Goal: Transaction & Acquisition: Purchase product/service

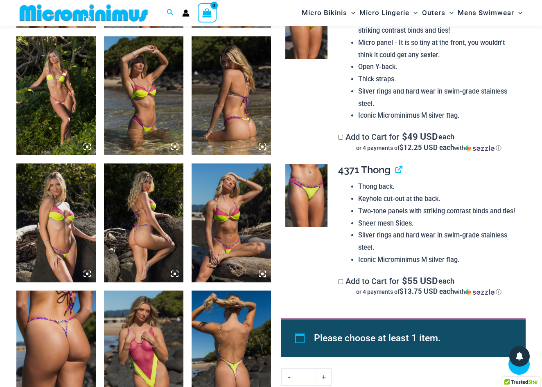
scroll to position [712, 0]
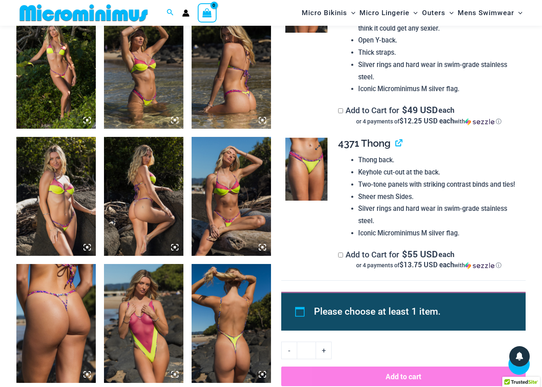
click at [312, 169] on img at bounding box center [306, 169] width 42 height 63
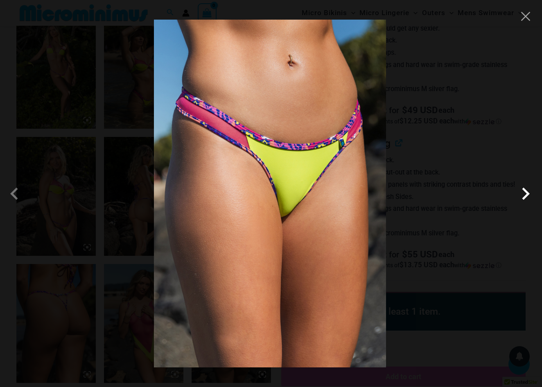
click at [526, 194] on span at bounding box center [525, 194] width 25 height 25
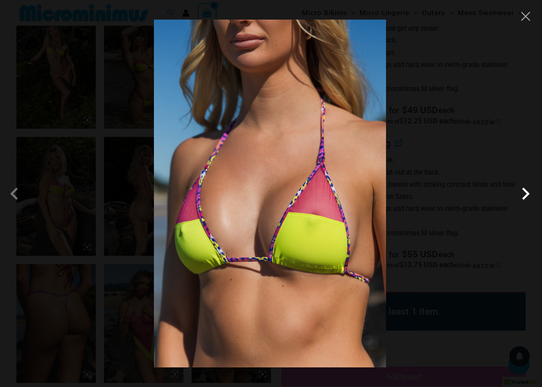
click at [526, 194] on span at bounding box center [525, 194] width 25 height 25
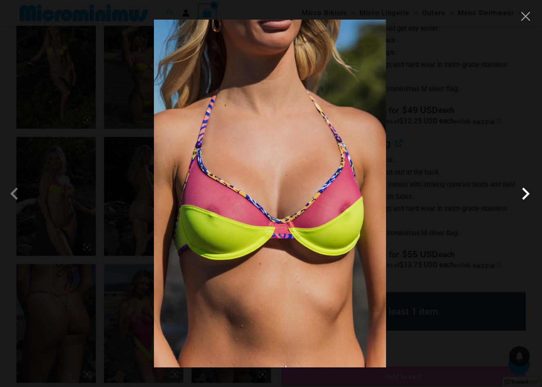
click at [526, 194] on span at bounding box center [525, 194] width 25 height 25
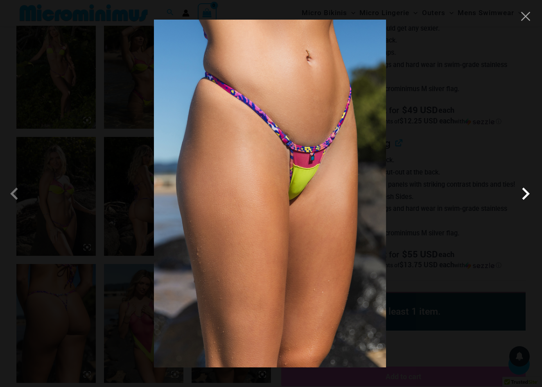
click at [526, 194] on span at bounding box center [525, 194] width 25 height 25
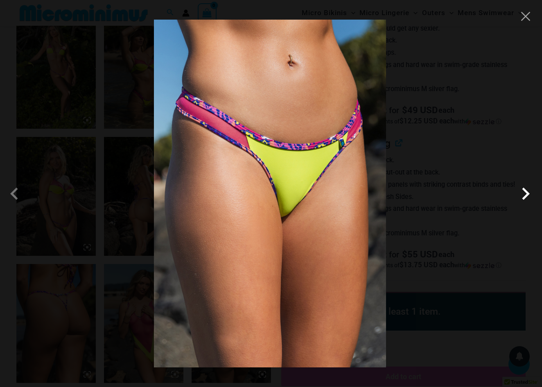
click at [526, 194] on span at bounding box center [525, 194] width 25 height 25
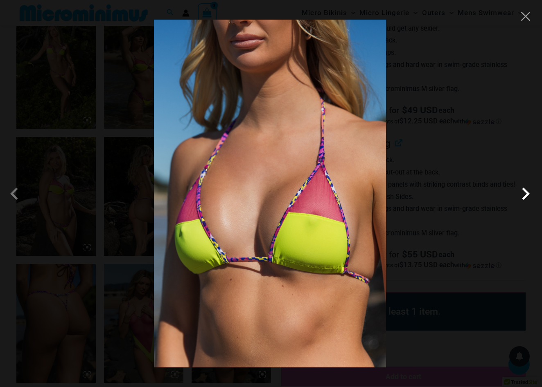
click at [526, 194] on span at bounding box center [525, 194] width 25 height 25
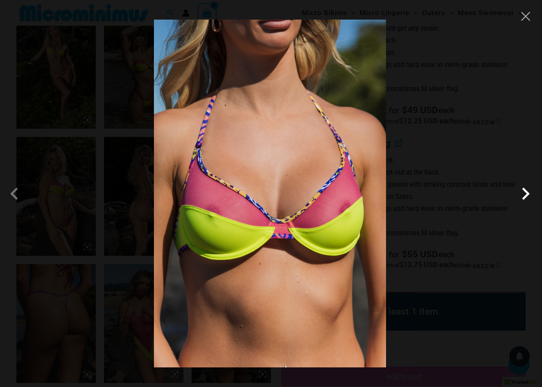
click at [526, 194] on span at bounding box center [525, 194] width 25 height 25
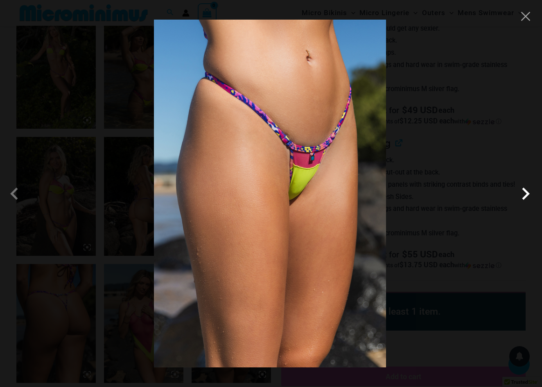
click at [526, 194] on span at bounding box center [525, 194] width 25 height 25
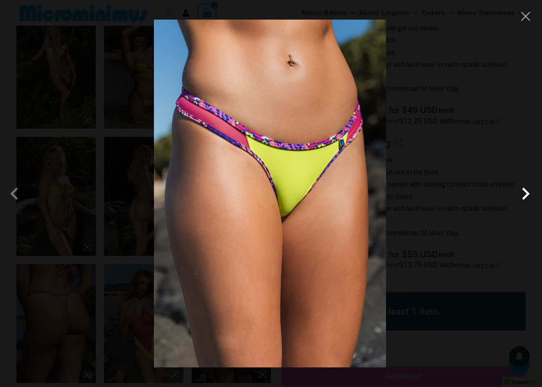
click at [526, 194] on span at bounding box center [525, 194] width 25 height 25
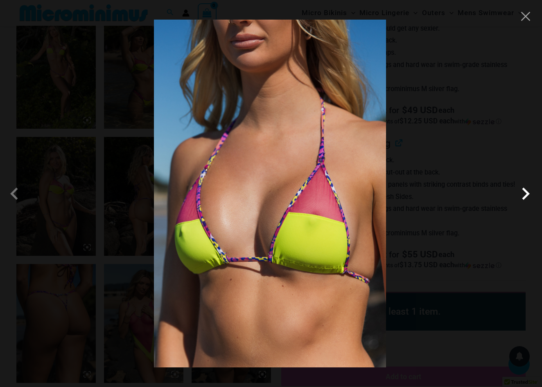
click at [526, 194] on span at bounding box center [525, 194] width 25 height 25
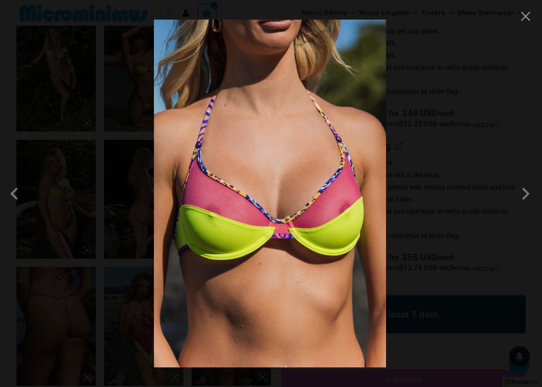
scroll to position [706, 0]
click at [527, 14] on button "Close" at bounding box center [525, 16] width 12 height 12
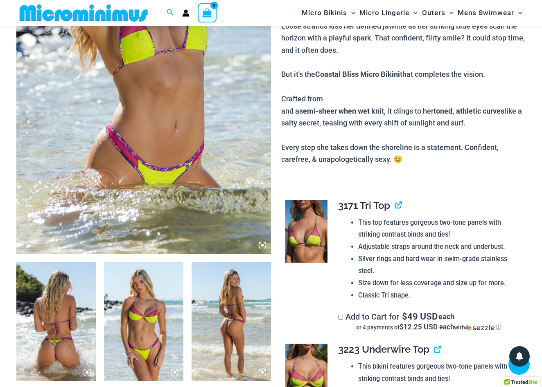
scroll to position [204, 0]
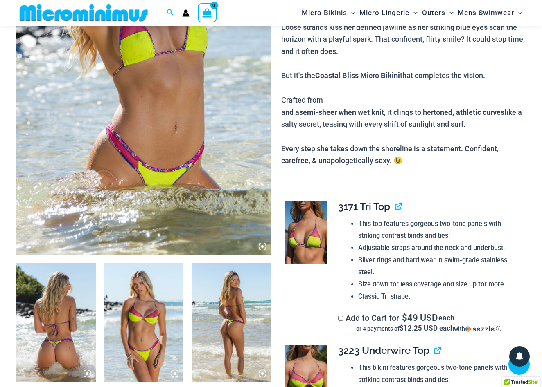
click at [239, 337] on img at bounding box center [230, 322] width 79 height 119
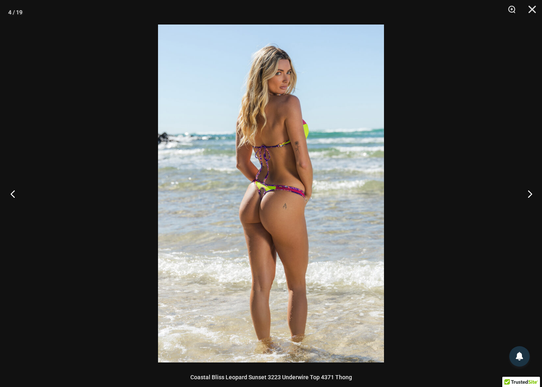
click at [12, 196] on button "Previous" at bounding box center [15, 193] width 31 height 41
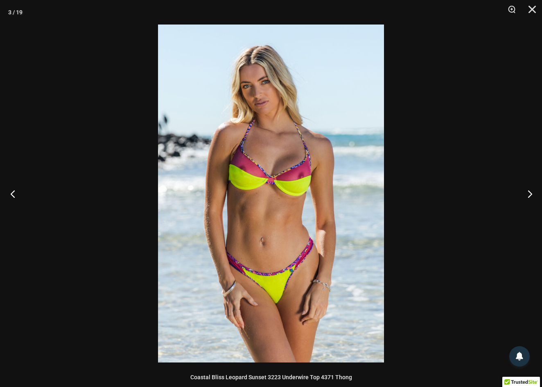
click at [12, 196] on button "Previous" at bounding box center [15, 193] width 31 height 41
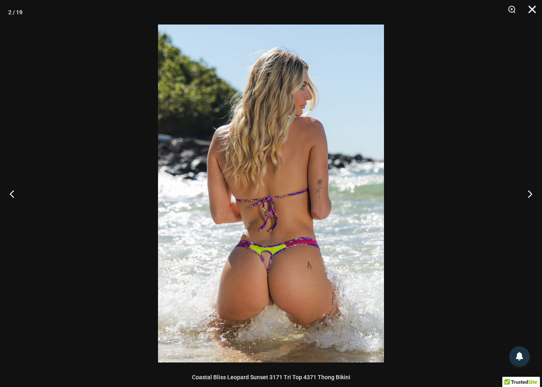
click at [530, 10] on button "Close" at bounding box center [529, 12] width 20 height 25
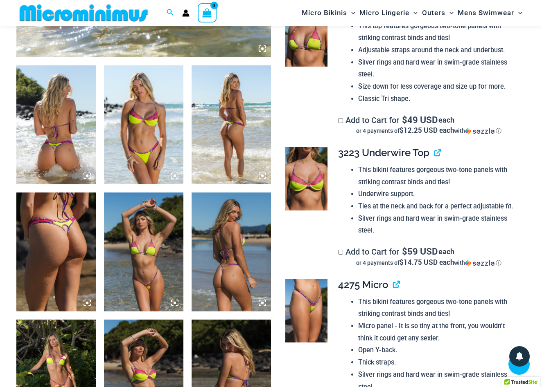
scroll to position [402, 0]
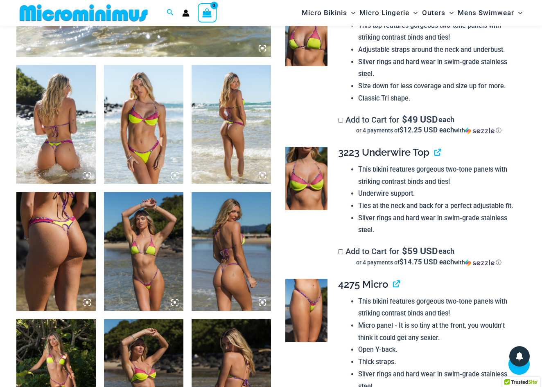
click at [228, 238] on img at bounding box center [230, 251] width 79 height 119
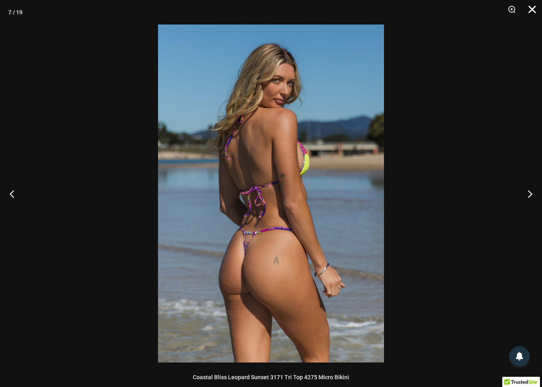
click at [531, 6] on button "Close" at bounding box center [529, 12] width 20 height 25
